Goal: Task Accomplishment & Management: Manage account settings

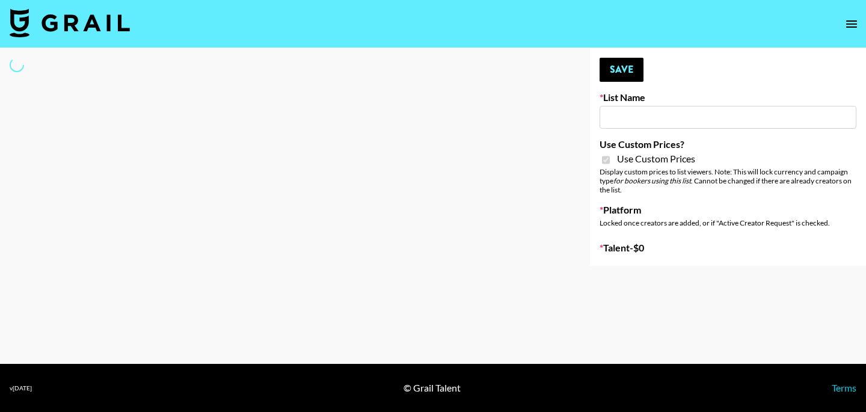
type input "Craftd"
checkbox input "true"
select select "Brand"
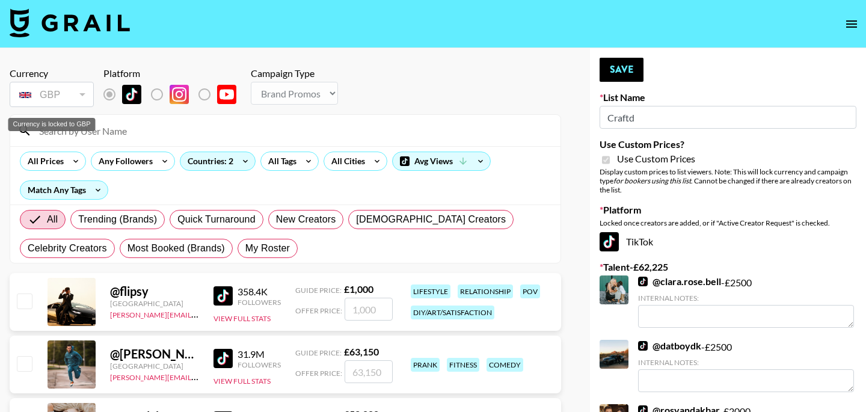
click at [76, 90] on div "GBP" at bounding box center [51, 94] width 79 height 21
click at [81, 95] on div "GBP" at bounding box center [51, 94] width 79 height 21
click at [158, 96] on label "List locked to TikTok." at bounding box center [166, 94] width 44 height 25
click at [79, 136] on input at bounding box center [292, 130] width 521 height 19
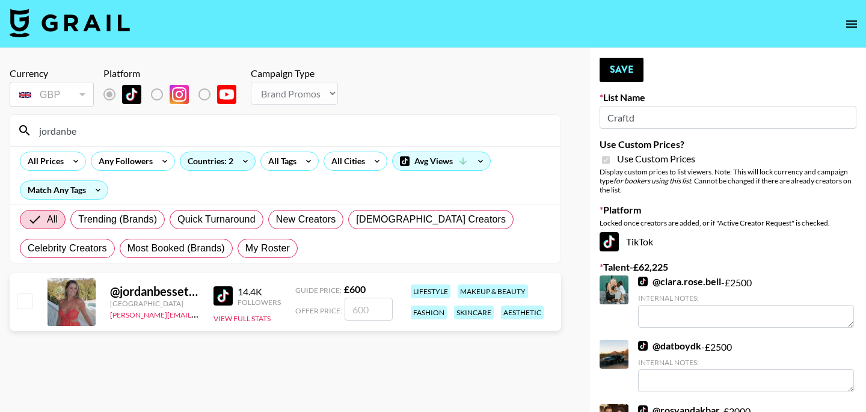
type input "jordanbe"
click at [19, 310] on div at bounding box center [23, 302] width 19 height 20
click at [22, 302] on input "checkbox" at bounding box center [24, 300] width 14 height 14
checkbox input "true"
type input "600"
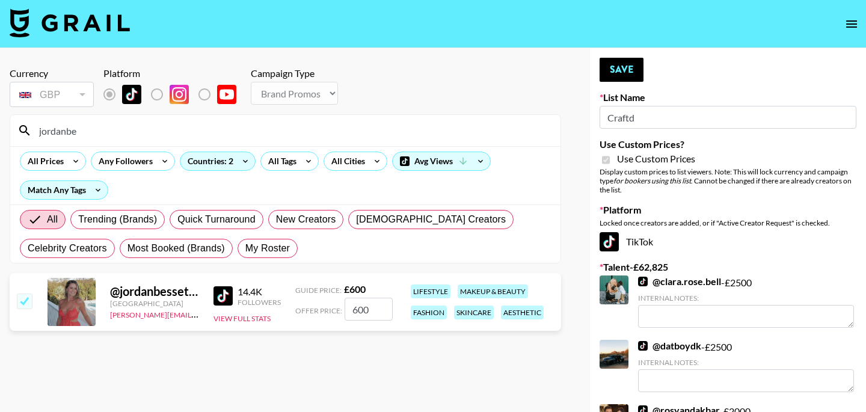
click at [25, 298] on input "checkbox" at bounding box center [24, 300] width 14 height 14
checkbox input "false"
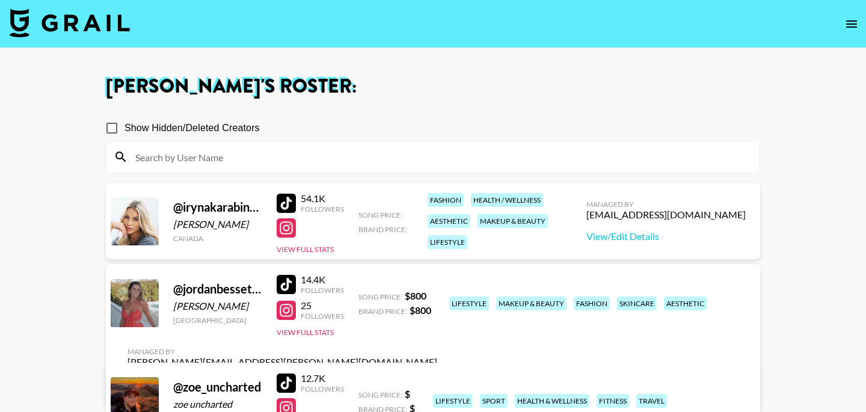
scroll to position [61, 0]
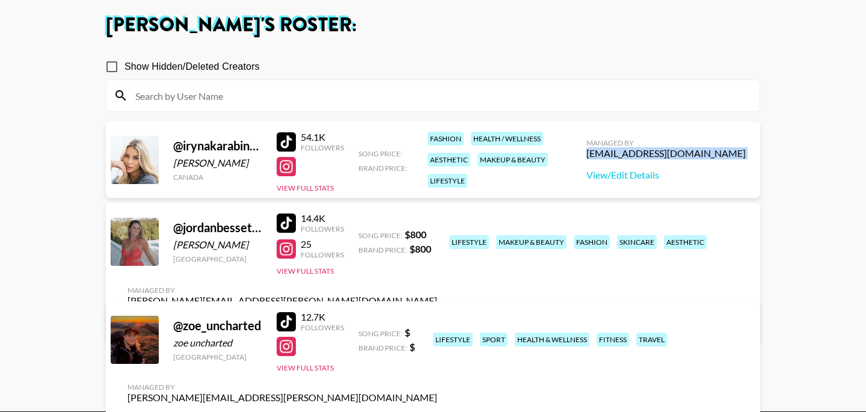
drag, startPoint x: 634, startPoint y: 155, endPoint x: 715, endPoint y: 168, distance: 82.1
click at [715, 168] on div "Managed By babina@grail-talent.com View/Edit Details" at bounding box center [665, 160] width 179 height 62
copy div "[EMAIL_ADDRESS][DOMAIN_NAME]"
drag, startPoint x: 168, startPoint y: 162, endPoint x: 254, endPoint y: 165, distance: 86.0
click at [254, 165] on div "@ irynakarabinovych Iryna Karabinovych Canada 54.1K Followers View Full Stats S…" at bounding box center [433, 159] width 654 height 76
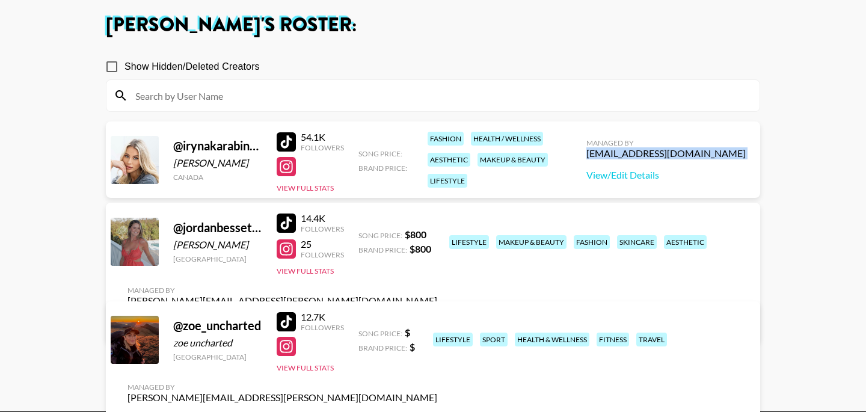
copy div "Iryna Karabinovych"
drag, startPoint x: 641, startPoint y: 154, endPoint x: 670, endPoint y: 154, distance: 28.9
click at [670, 154] on div "Managed By babina@grail-talent.com View/Edit Details" at bounding box center [665, 160] width 179 height 62
copy div "babina"
click at [198, 326] on div "@ zoe_uncharted" at bounding box center [217, 325] width 89 height 15
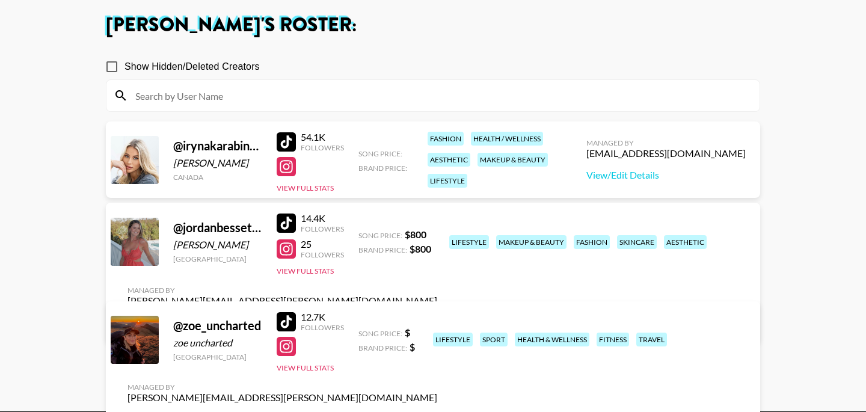
click at [437, 316] on link "View/Edit Details" at bounding box center [282, 322] width 310 height 12
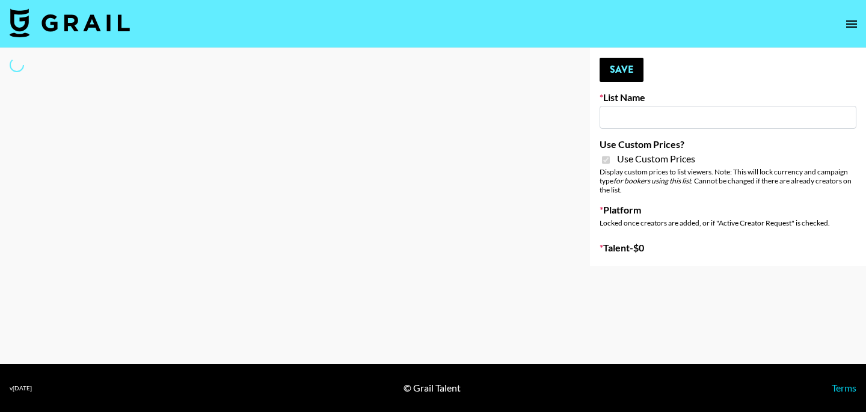
select select "Brand"
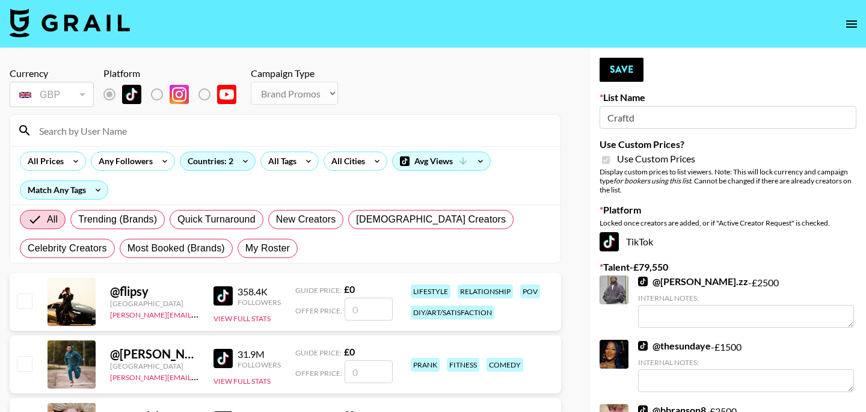
type input "Craftd"
checkbox input "true"
click at [79, 95] on div "GBP" at bounding box center [51, 94] width 79 height 21
click at [647, 115] on input "Craftd" at bounding box center [727, 117] width 257 height 23
click at [82, 135] on input at bounding box center [292, 130] width 521 height 19
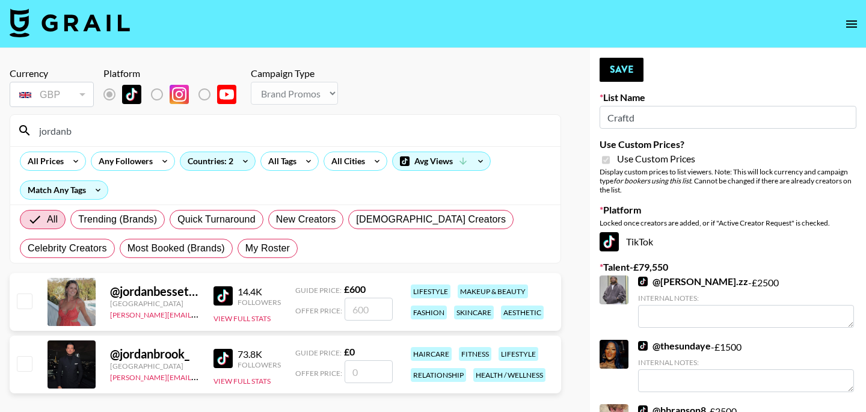
type input "jordanb"
click at [136, 307] on div "[GEOGRAPHIC_DATA]" at bounding box center [154, 303] width 89 height 9
click at [28, 302] on input "checkbox" at bounding box center [24, 300] width 14 height 14
checkbox input "true"
type input "600"
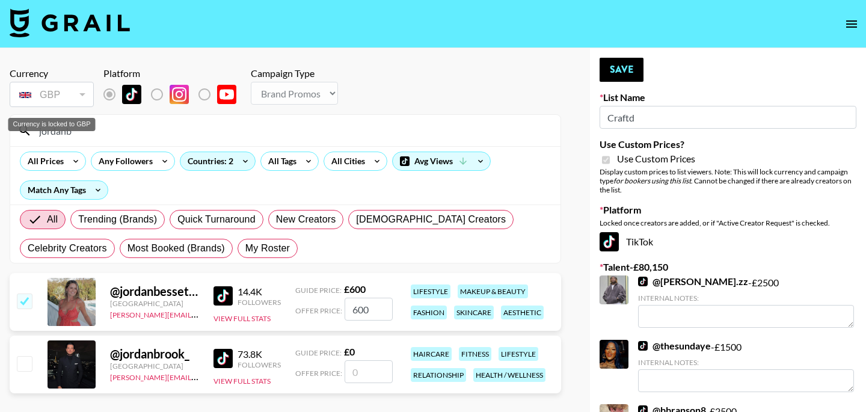
click at [86, 96] on div "GBP" at bounding box center [51, 94] width 79 height 21
click at [237, 318] on button "View Full Stats" at bounding box center [241, 318] width 57 height 9
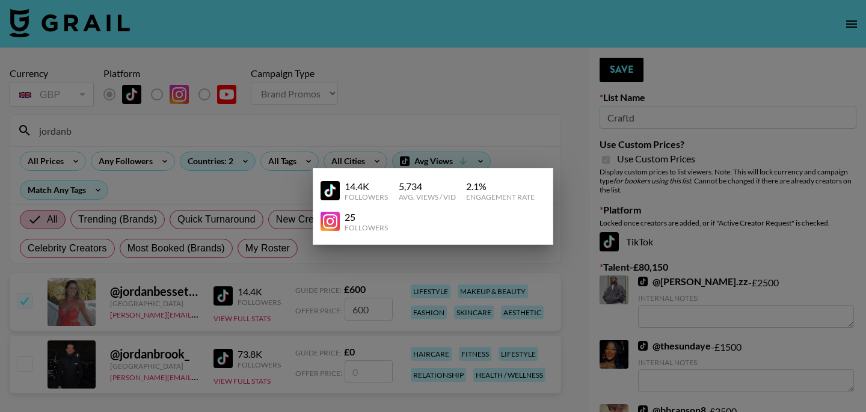
click at [320, 295] on div at bounding box center [433, 206] width 866 height 412
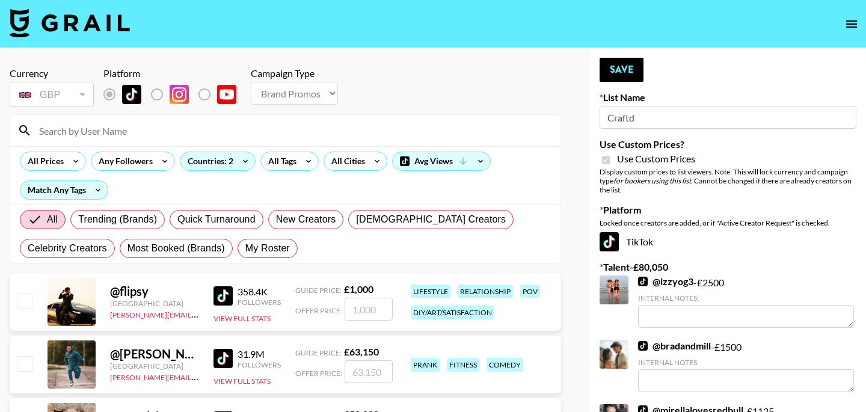
click at [55, 129] on input at bounding box center [292, 130] width 521 height 19
type input "e"
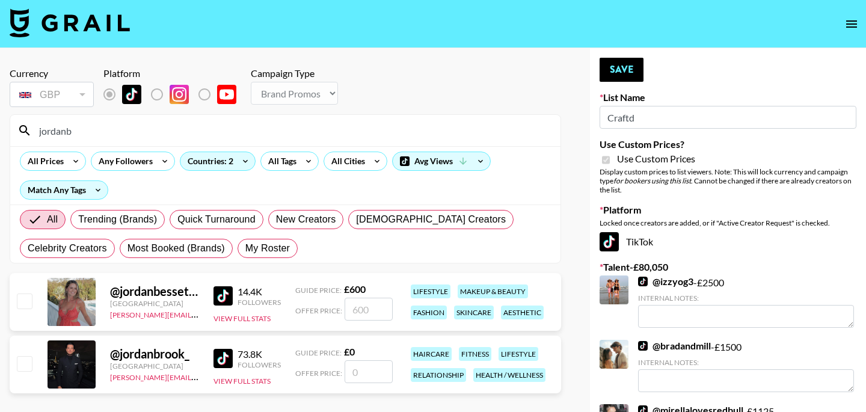
type input "jordanb"
click at [25, 298] on input "checkbox" at bounding box center [24, 300] width 14 height 14
checkbox input "true"
type input "600"
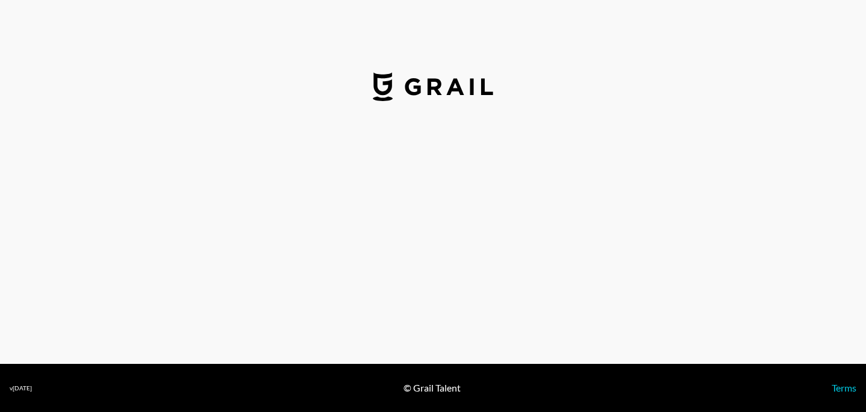
select select "USD"
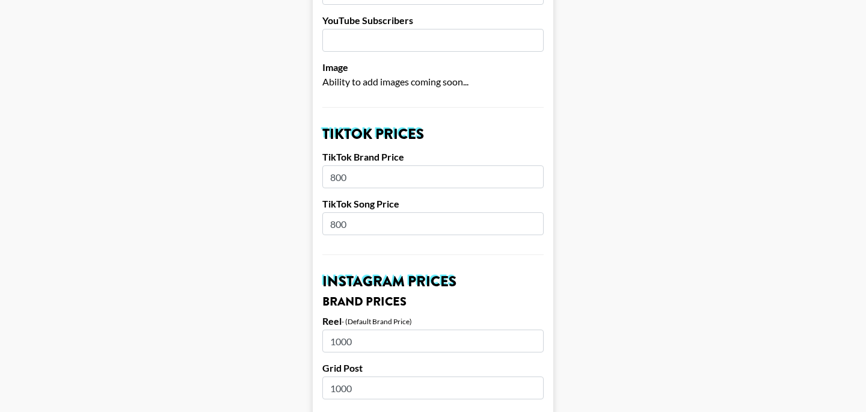
scroll to position [338, 0]
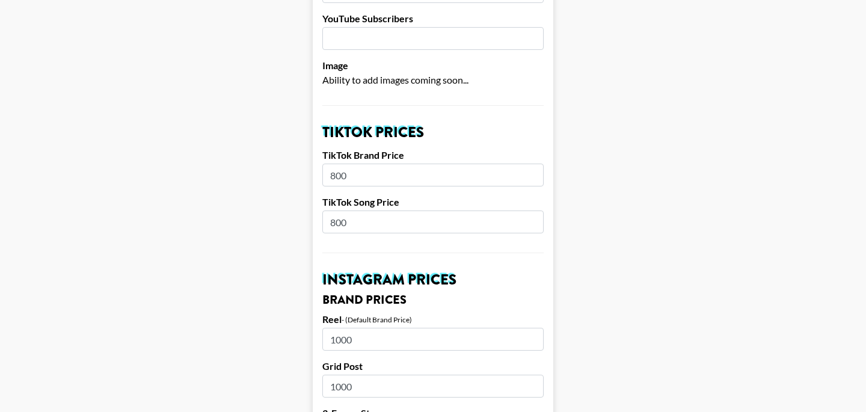
click at [356, 163] on input "800" at bounding box center [432, 174] width 221 height 23
type input "8"
type input "100"
click at [374, 215] on input "800" at bounding box center [432, 221] width 221 height 23
type input "8"
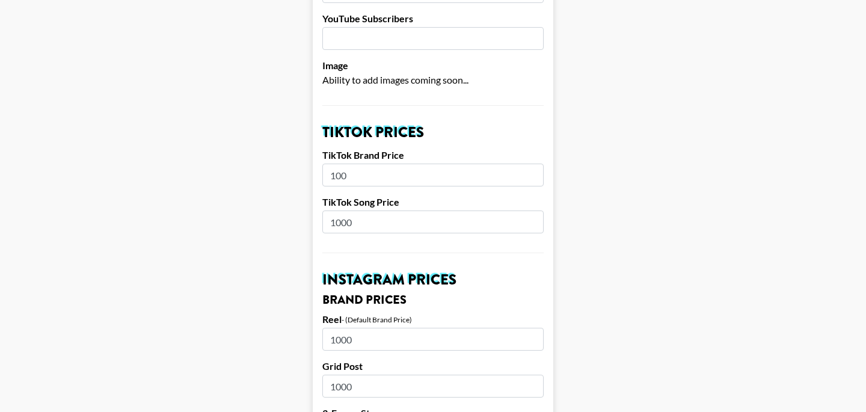
type input "1000"
click at [359, 163] on input "100" at bounding box center [432, 174] width 221 height 23
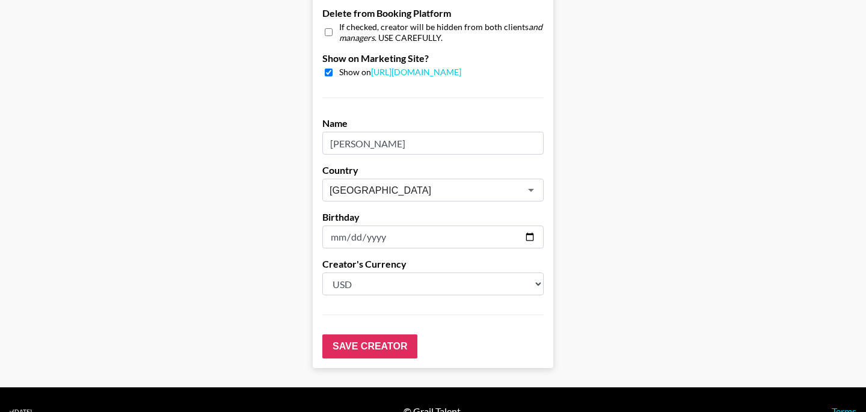
scroll to position [1219, 0]
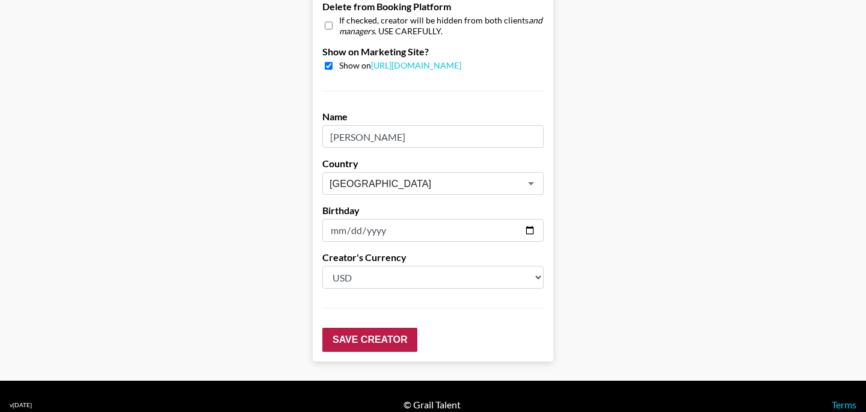
type input "1000"
click at [391, 328] on input "Save Creator" at bounding box center [369, 340] width 95 height 24
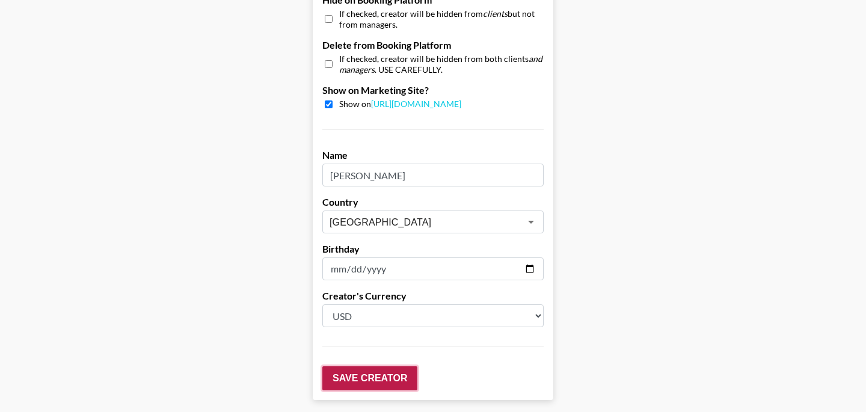
scroll to position [1257, 0]
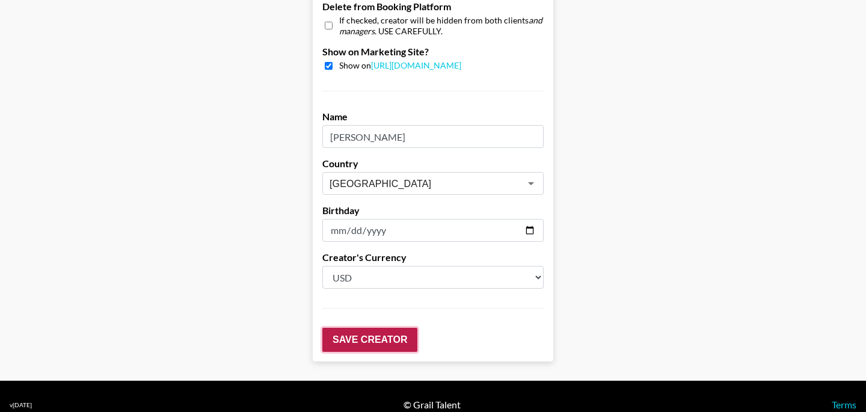
click at [378, 328] on input "Save Creator" at bounding box center [369, 340] width 95 height 24
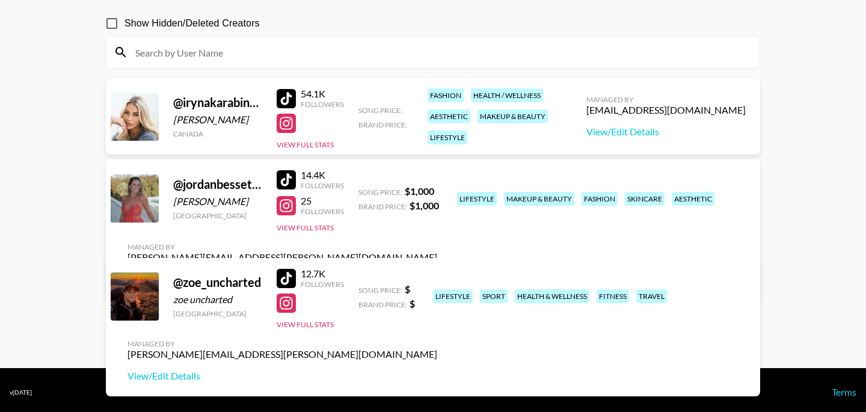
scroll to position [104, 0]
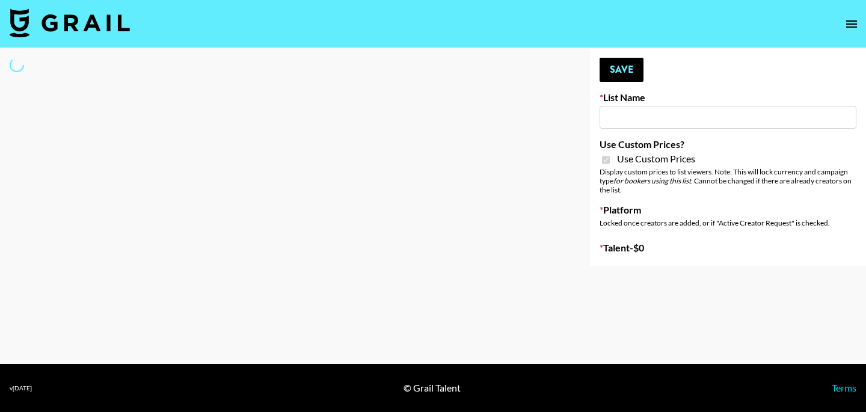
type input "Craftd"
checkbox input "true"
select select "Brand"
type input "Craftd"
checkbox input "true"
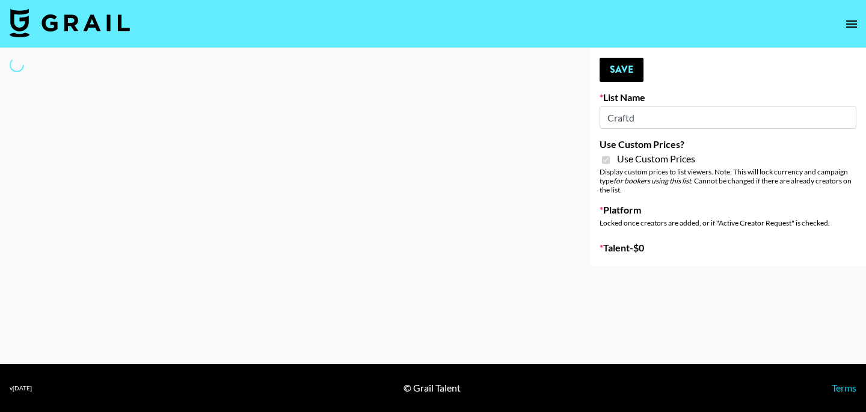
select select "Brand"
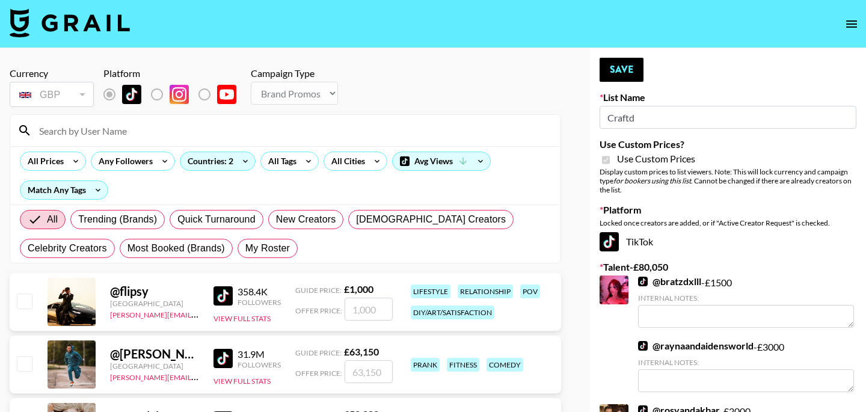
click at [77, 133] on input at bounding box center [292, 130] width 521 height 19
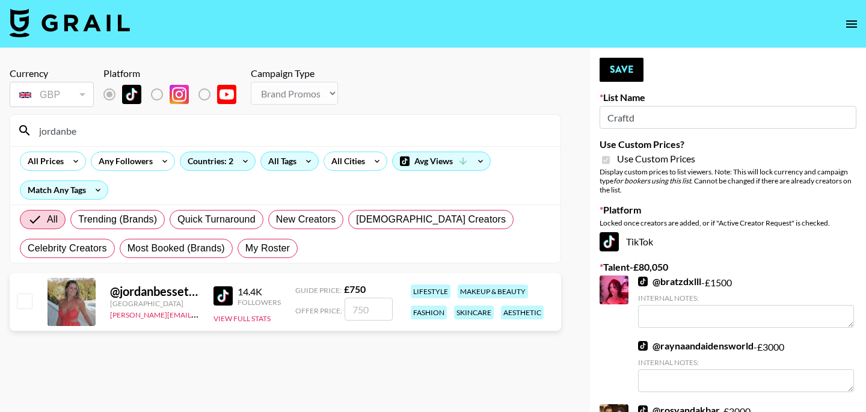
type input "jordanbe"
click at [301, 163] on icon at bounding box center [308, 161] width 19 height 18
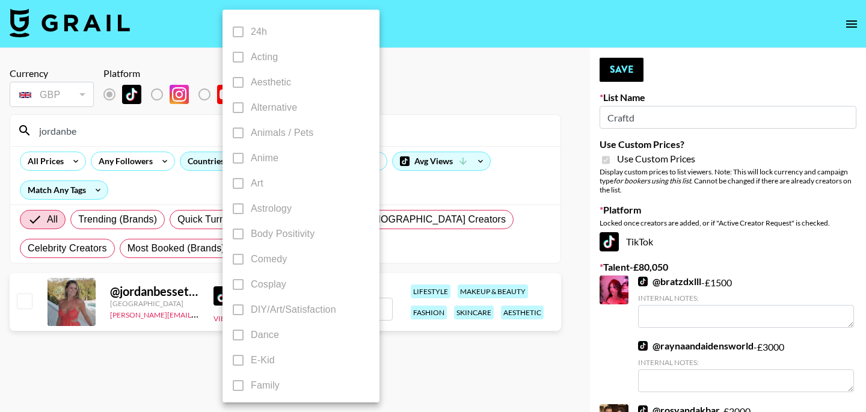
click at [370, 175] on div at bounding box center [433, 206] width 866 height 412
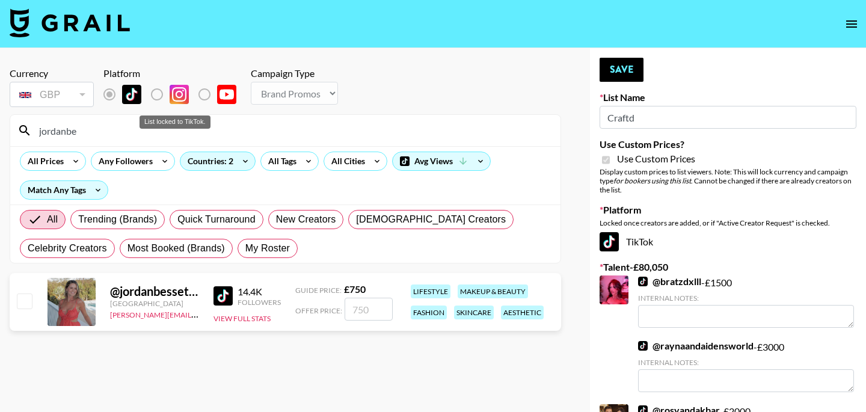
click at [154, 100] on label "List locked to TikTok." at bounding box center [166, 94] width 44 height 25
click at [154, 95] on label "List locked to TikTok." at bounding box center [166, 94] width 44 height 25
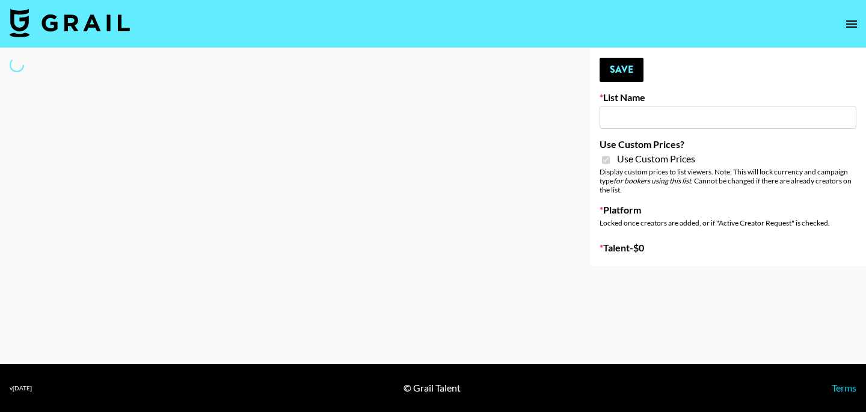
type input "Craftd"
checkbox input "true"
select select "Brand"
